Goal: Task Accomplishment & Management: Use online tool/utility

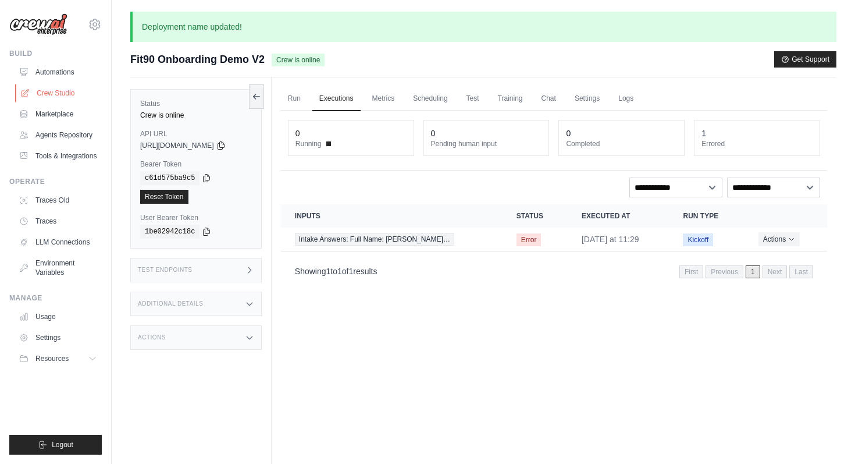
click at [62, 91] on link "Crew Studio" at bounding box center [59, 93] width 88 height 19
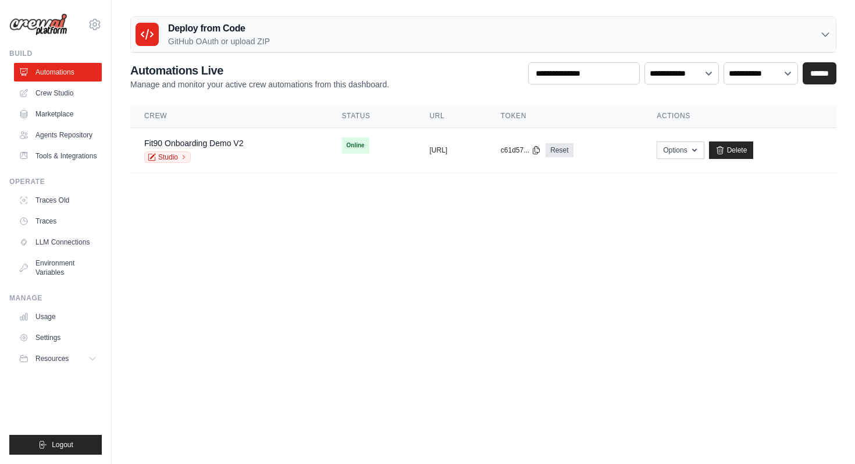
click at [379, 197] on main "Deploy from Code GitHub OAuth or upload ZIP GitHub OAuth Upload ZIP Connect Git…" at bounding box center [484, 99] width 744 height 198
click at [473, 148] on div "copied https://fit90-onboarding-demo-v1-22" at bounding box center [451, 149] width 43 height 9
drag, startPoint x: 513, startPoint y: 183, endPoint x: 482, endPoint y: 150, distance: 45.7
click at [482, 150] on main "Deploy from Code GitHub OAuth or upload ZIP GitHub OAuth Upload ZIP Connect Git…" at bounding box center [484, 99] width 744 height 198
click at [499, 202] on body "jean@fluxaidagency.com Settings Build Automations" at bounding box center [427, 232] width 855 height 464
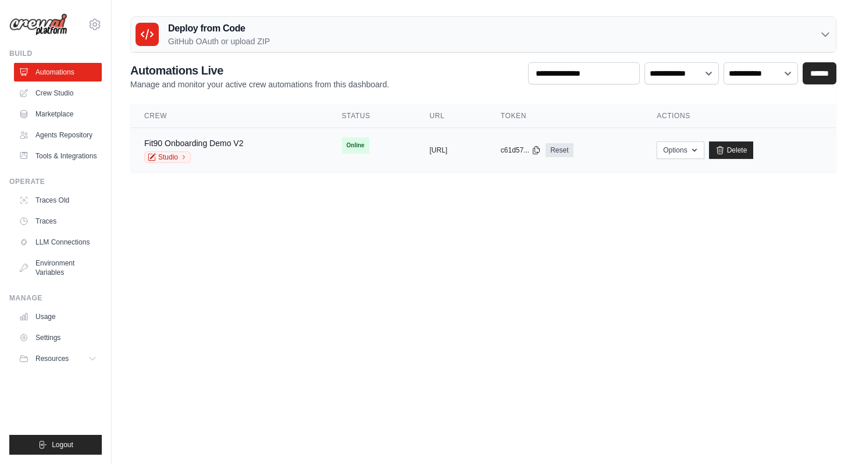
click at [478, 142] on td "copied https://fit90-onboarding-demo-v1-22" at bounding box center [451, 150] width 71 height 45
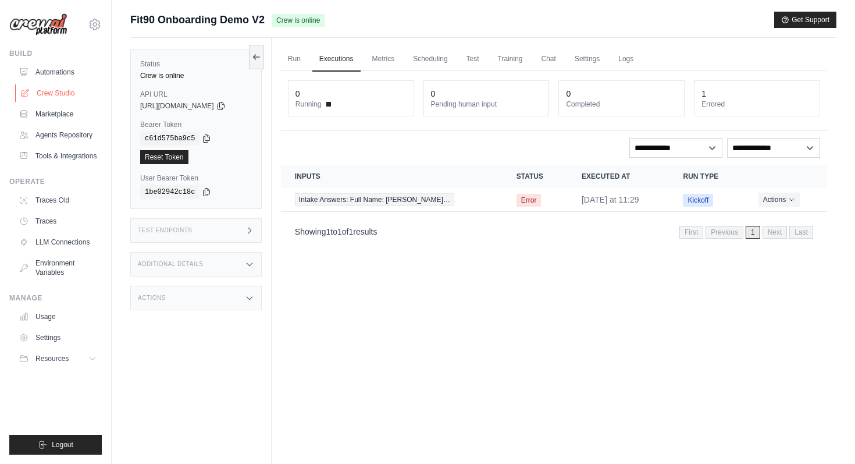
click at [37, 90] on link "Crew Studio" at bounding box center [59, 93] width 88 height 19
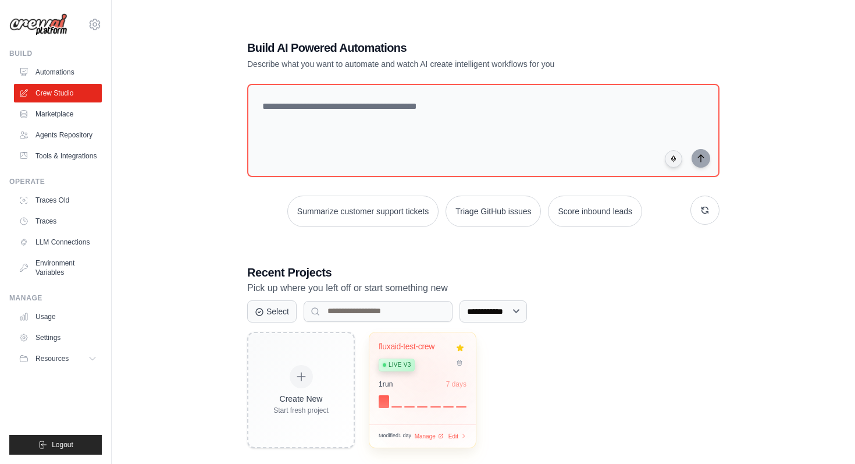
click at [435, 379] on div "1 run 7 days" at bounding box center [423, 383] width 88 height 9
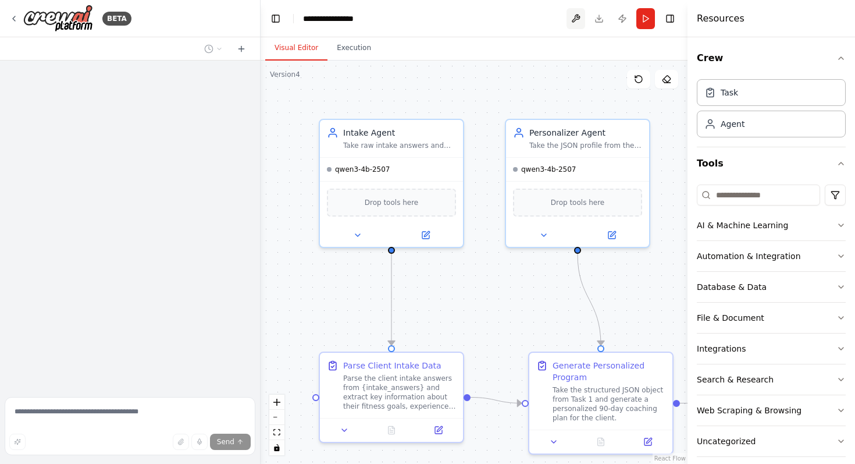
scroll to position [10904, 0]
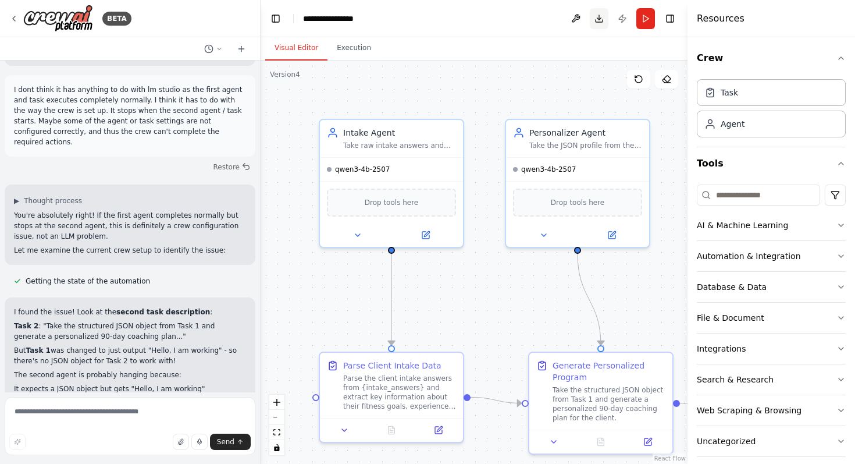
click at [597, 16] on button "Download" at bounding box center [599, 18] width 19 height 21
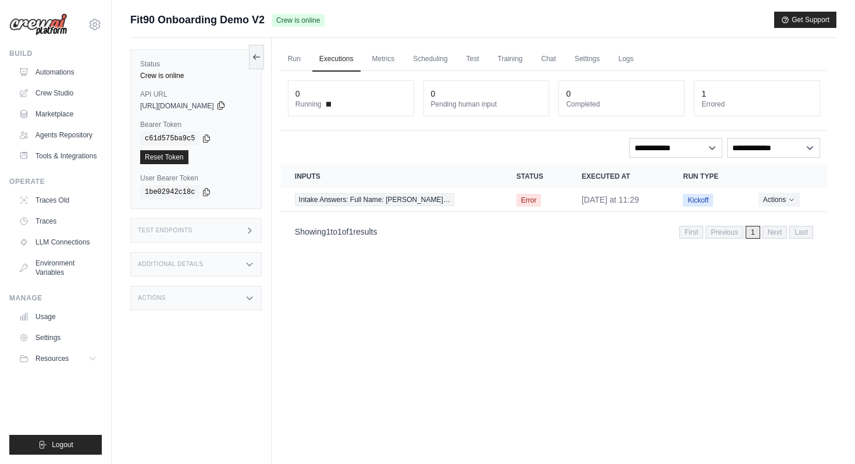
click at [226, 108] on icon at bounding box center [220, 105] width 9 height 9
